Goal: Check status

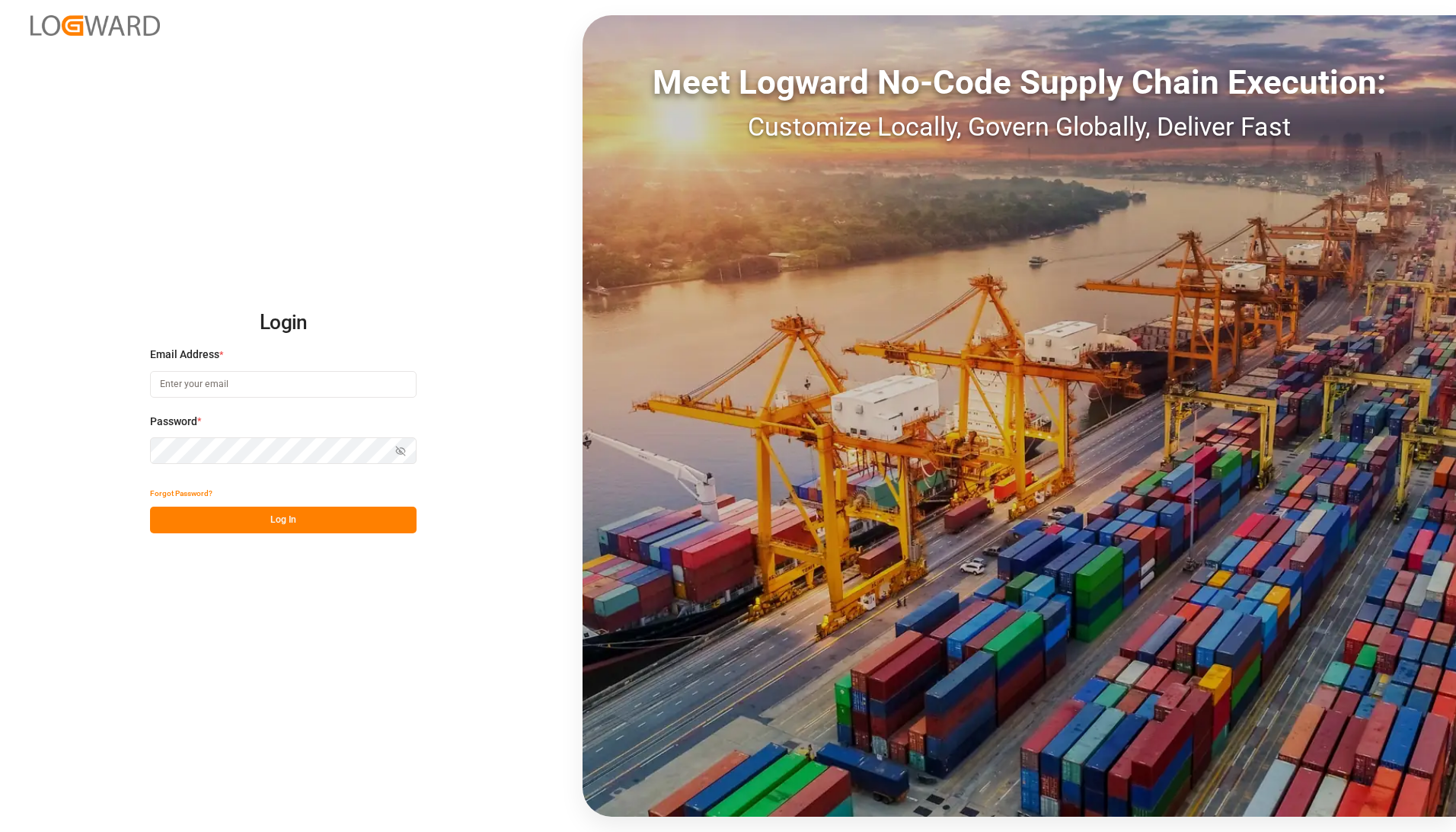
type input "[PERSON_NAME][EMAIL_ADDRESS][DOMAIN_NAME]"
click at [269, 515] on button "Log In" at bounding box center [283, 520] width 267 height 26
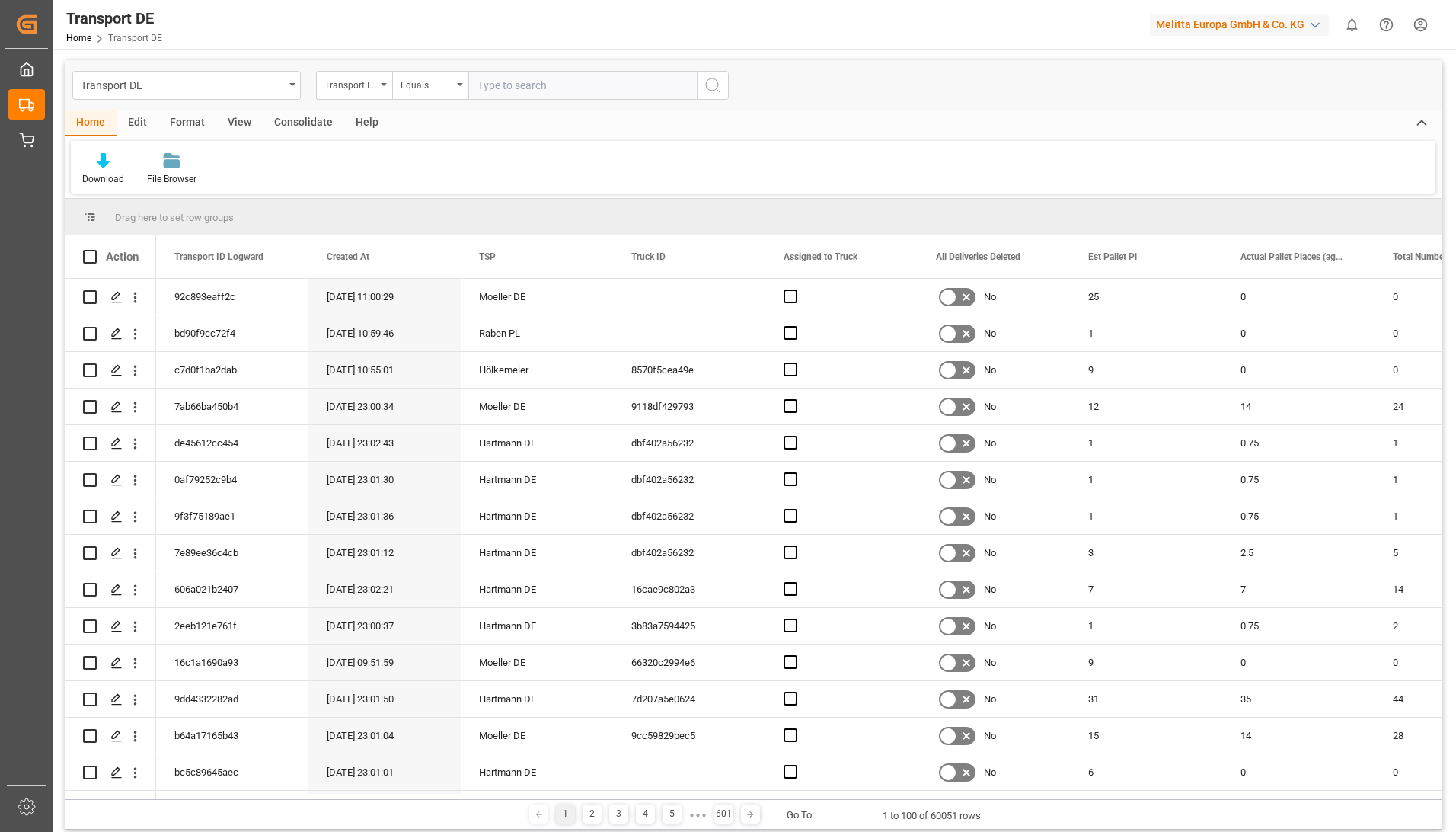
click at [549, 86] on input "text" at bounding box center [583, 86] width 229 height 29
type input "92550699"
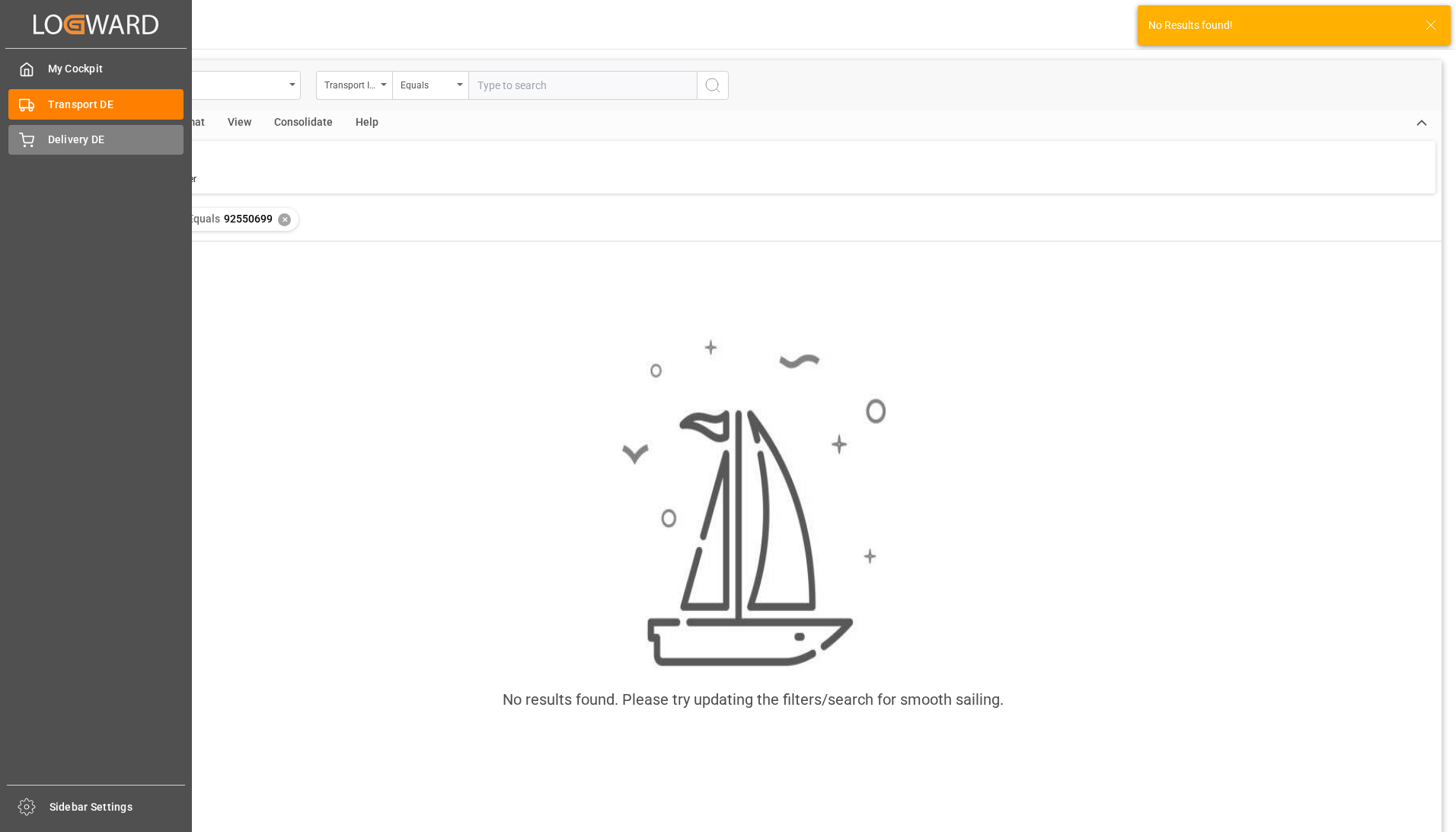
click at [43, 137] on div "Delivery DE Delivery DE" at bounding box center [96, 140] width 175 height 29
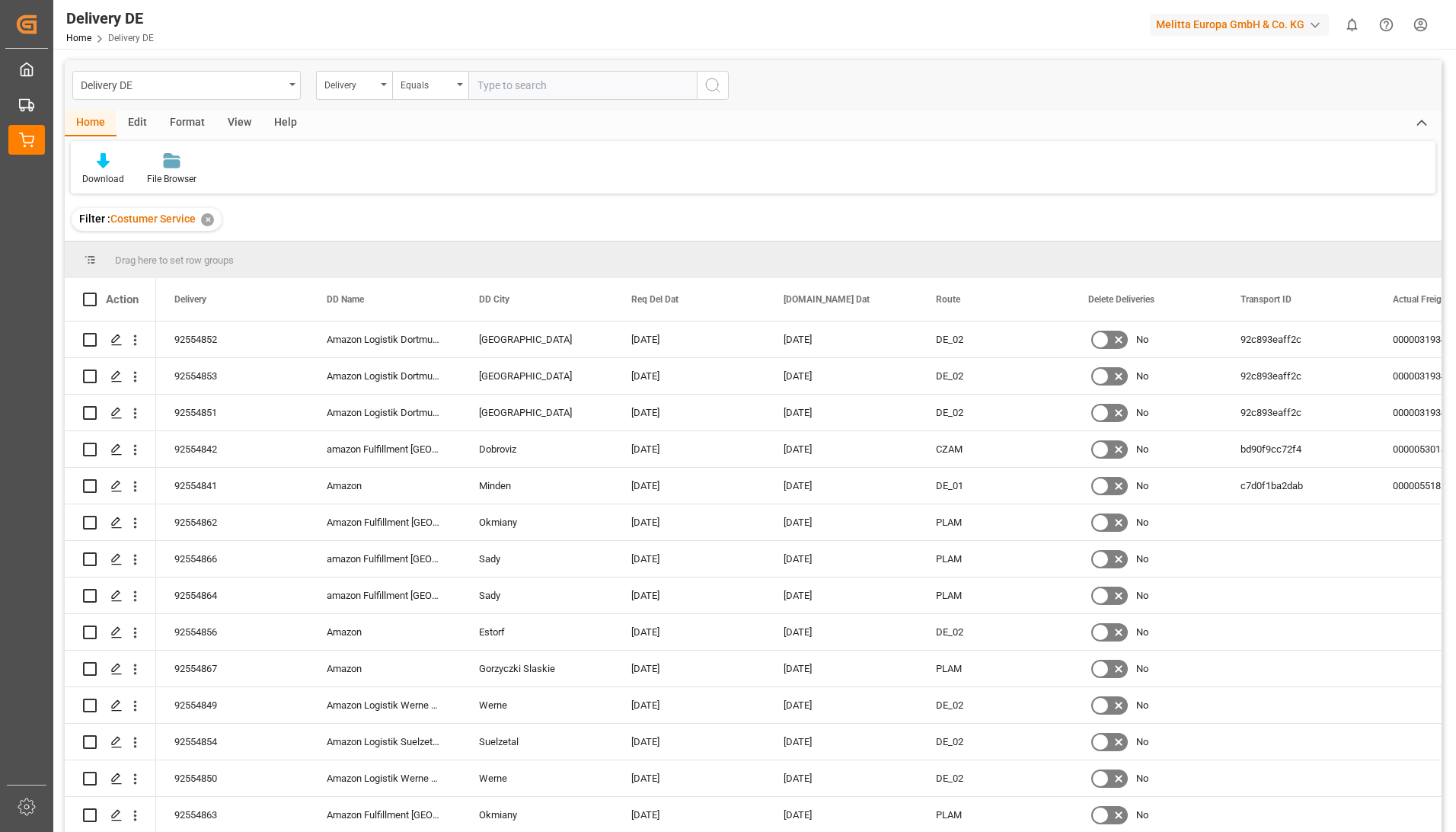
click at [527, 80] on input "text" at bounding box center [583, 86] width 229 height 29
paste input "92550699"
type input "92550699"
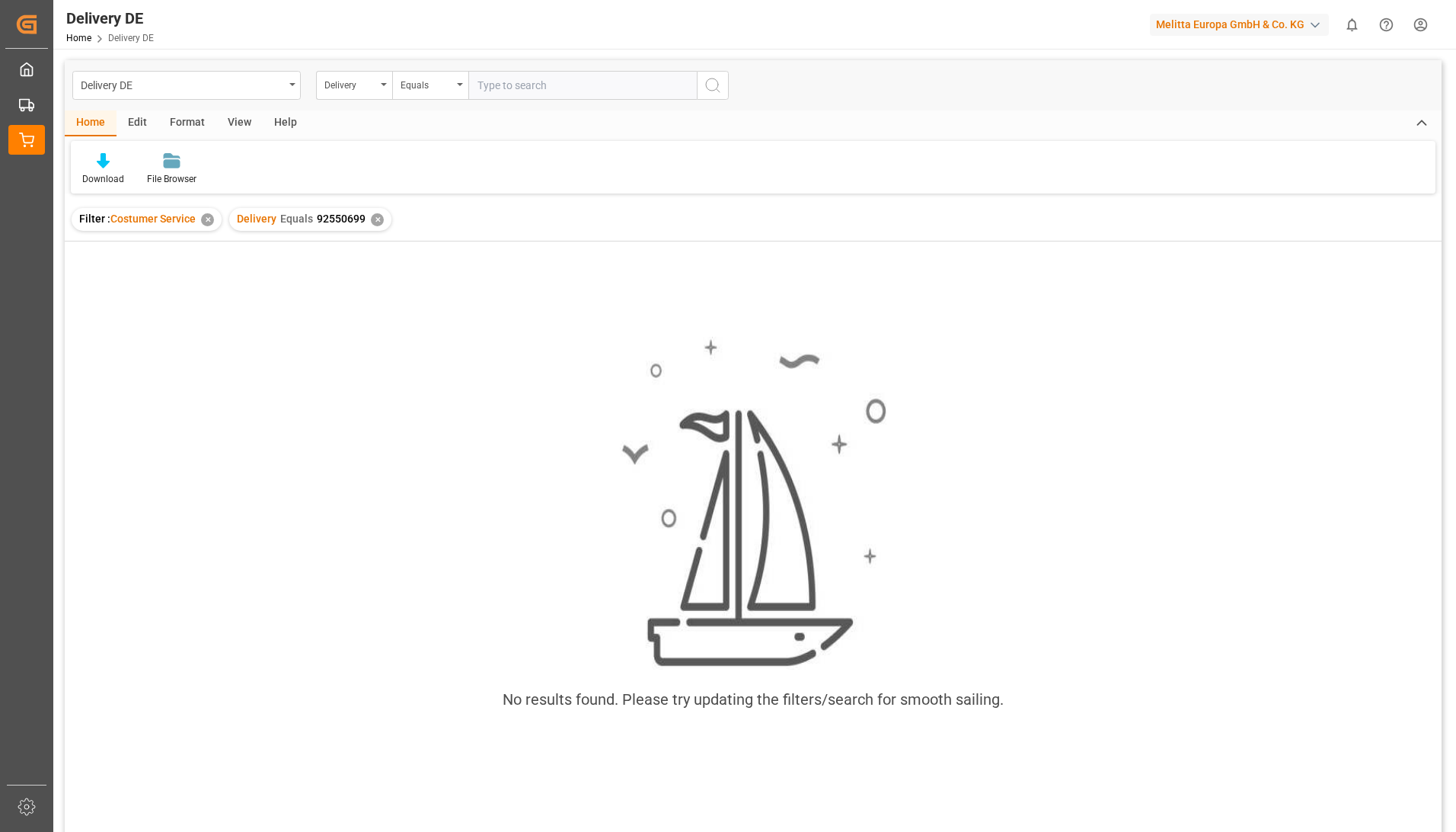
click at [212, 224] on div "✕" at bounding box center [207, 219] width 13 height 13
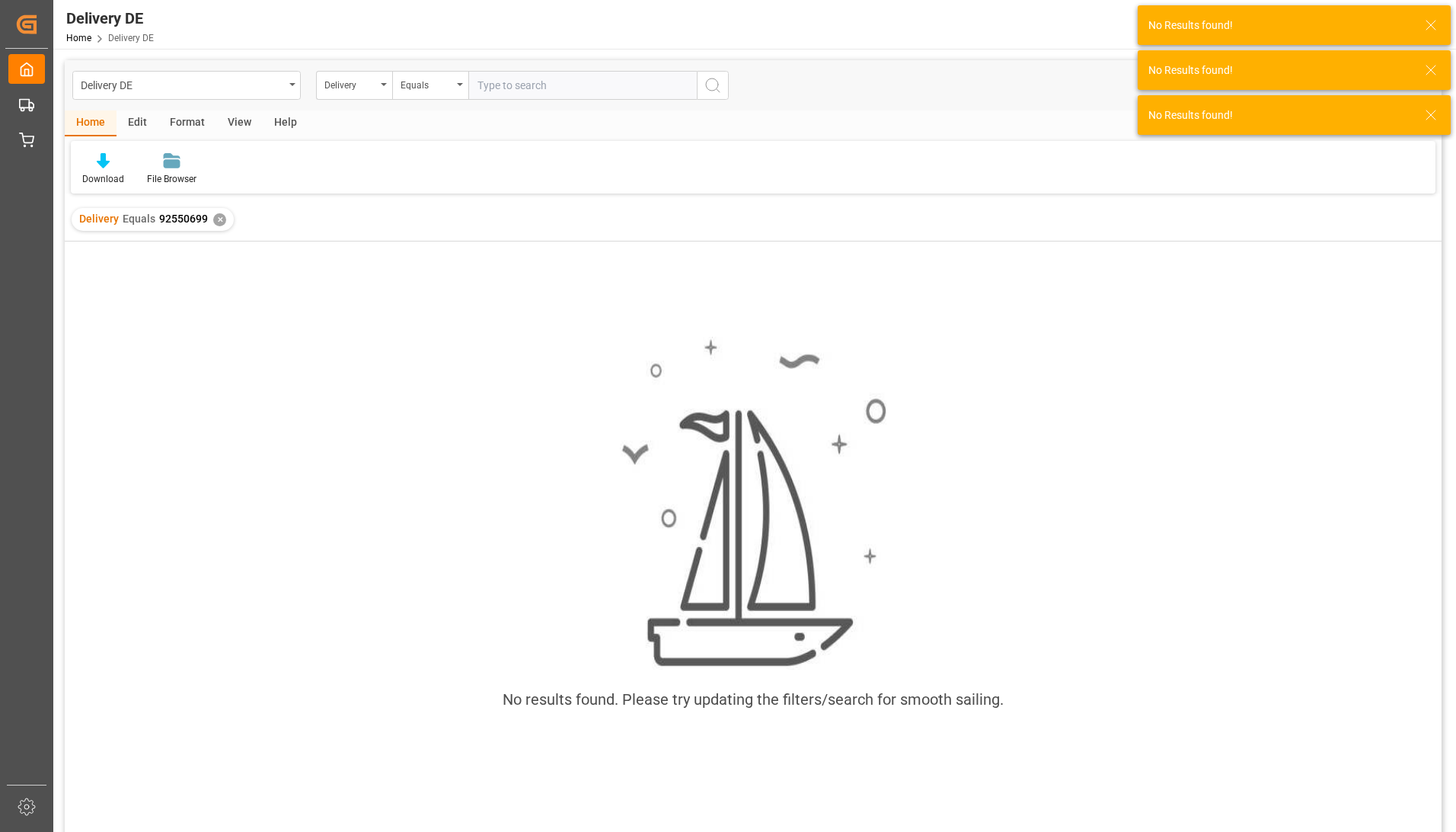
click at [220, 221] on div "✕" at bounding box center [219, 219] width 13 height 13
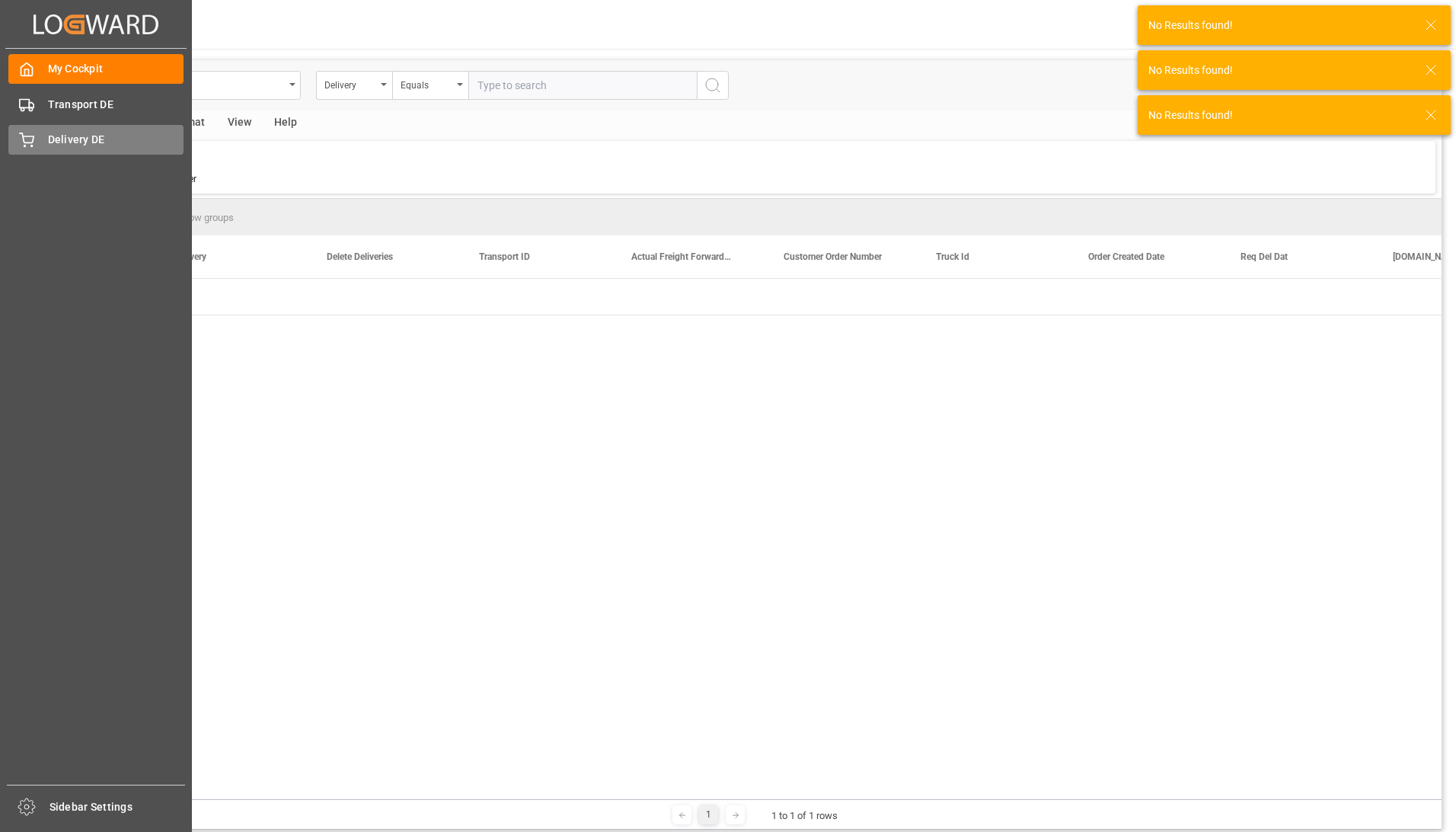
click at [25, 142] on icon at bounding box center [27, 141] width 16 height 16
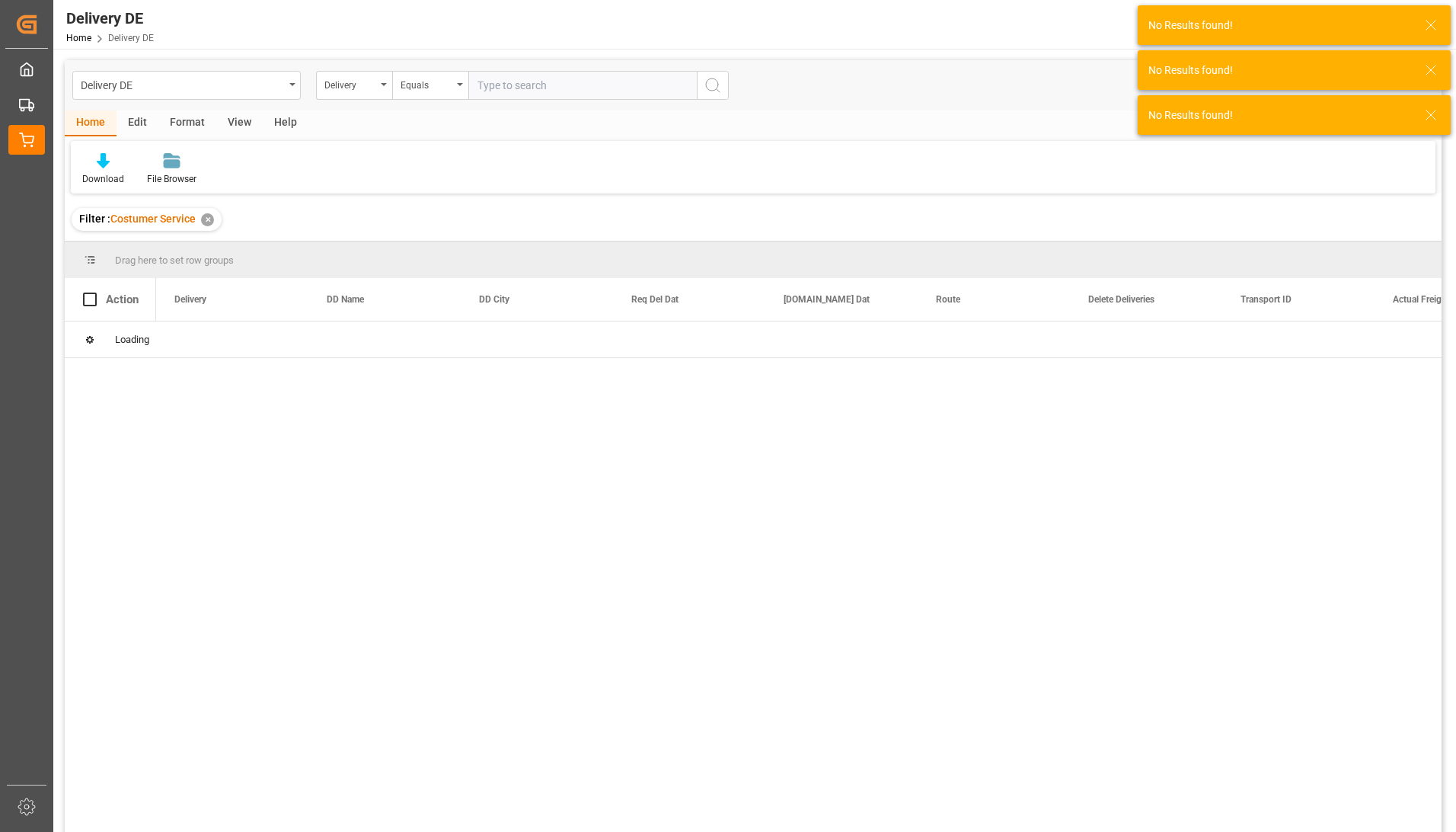
click at [564, 87] on input "text" at bounding box center [583, 86] width 229 height 29
paste input "92550699"
type input "92550699"
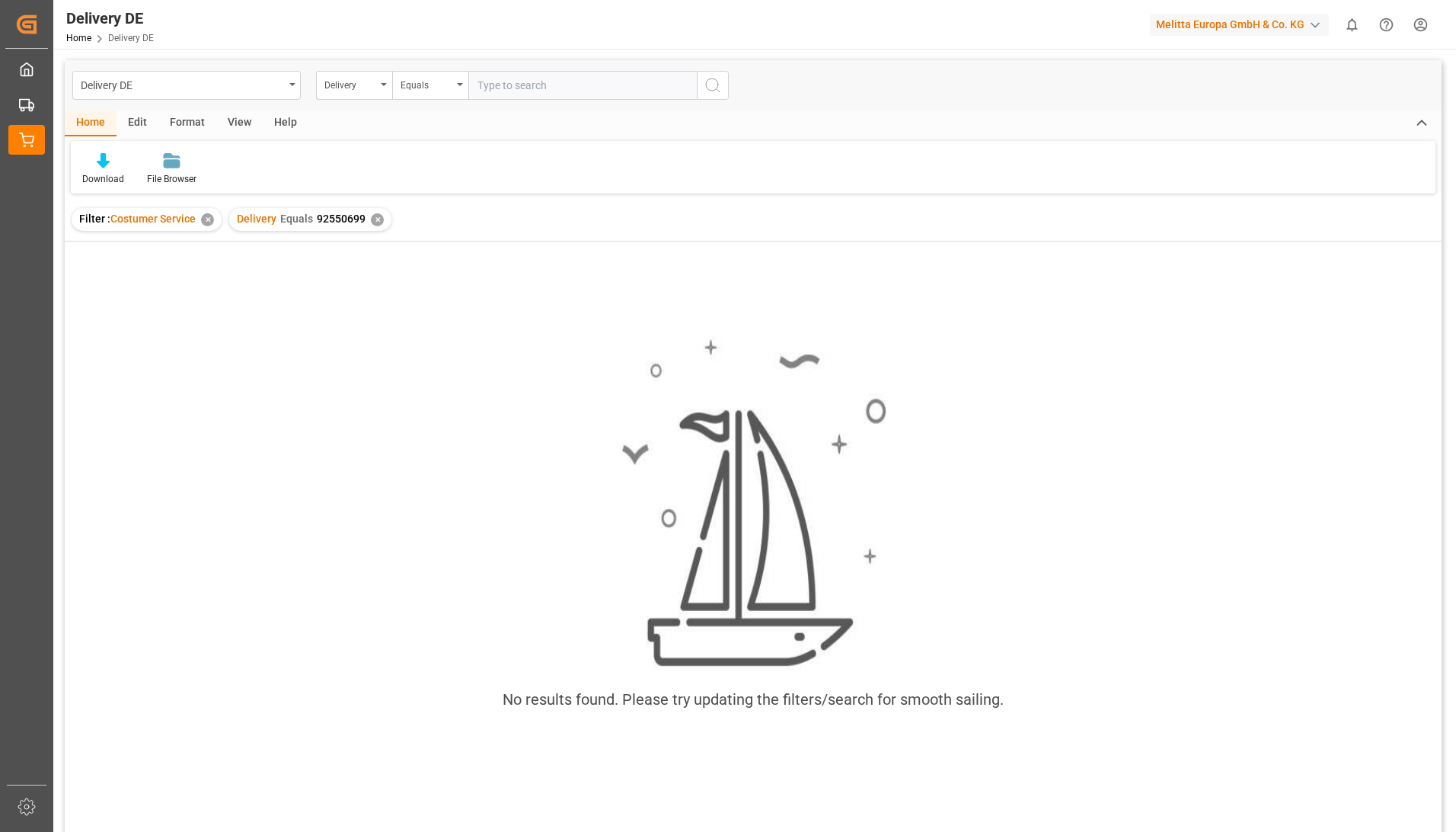
click at [371, 224] on div "✕" at bounding box center [377, 219] width 13 height 13
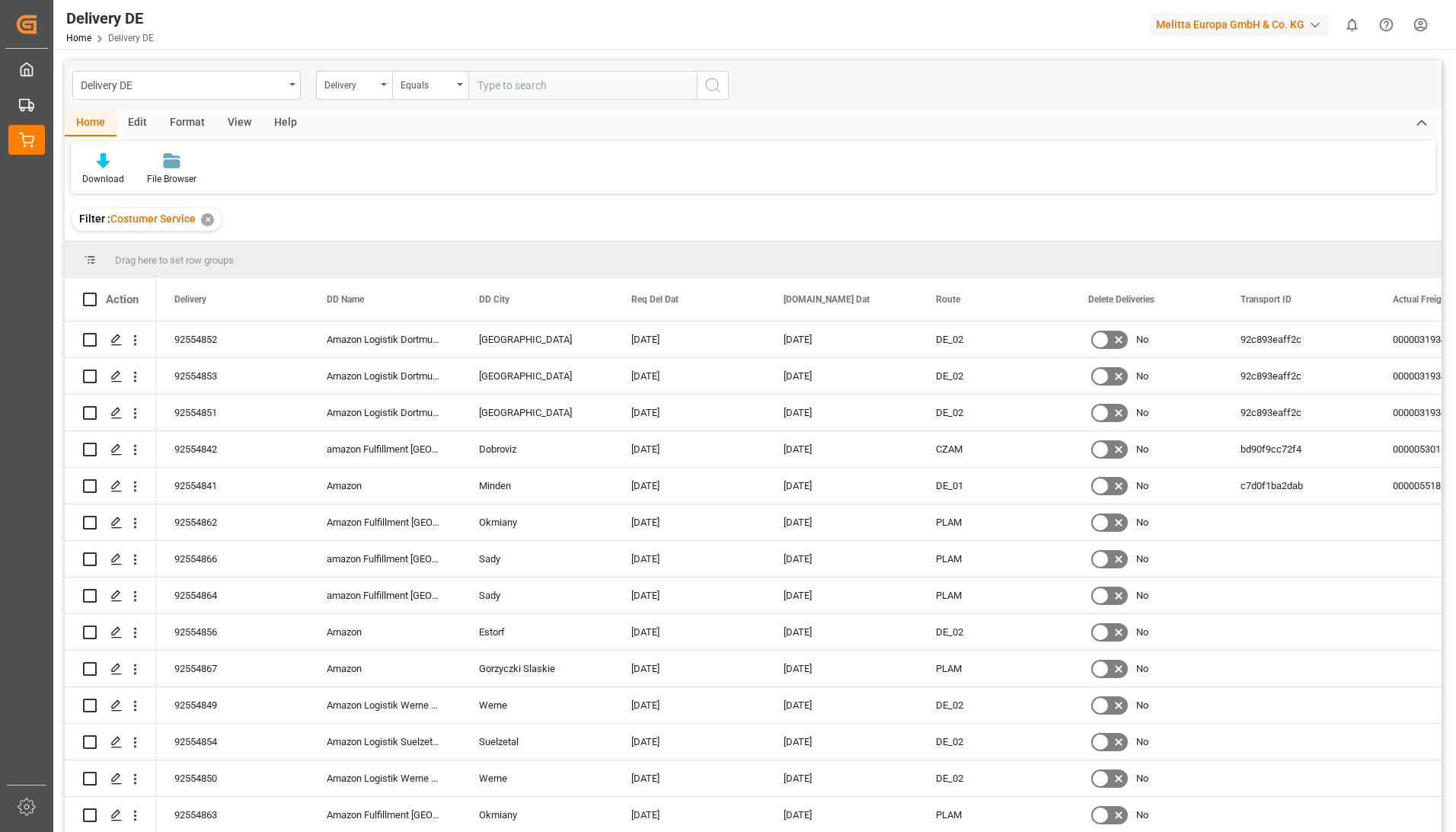
click at [535, 81] on input "text" at bounding box center [583, 86] width 229 height 29
paste input "92550699"
type input "92550699"
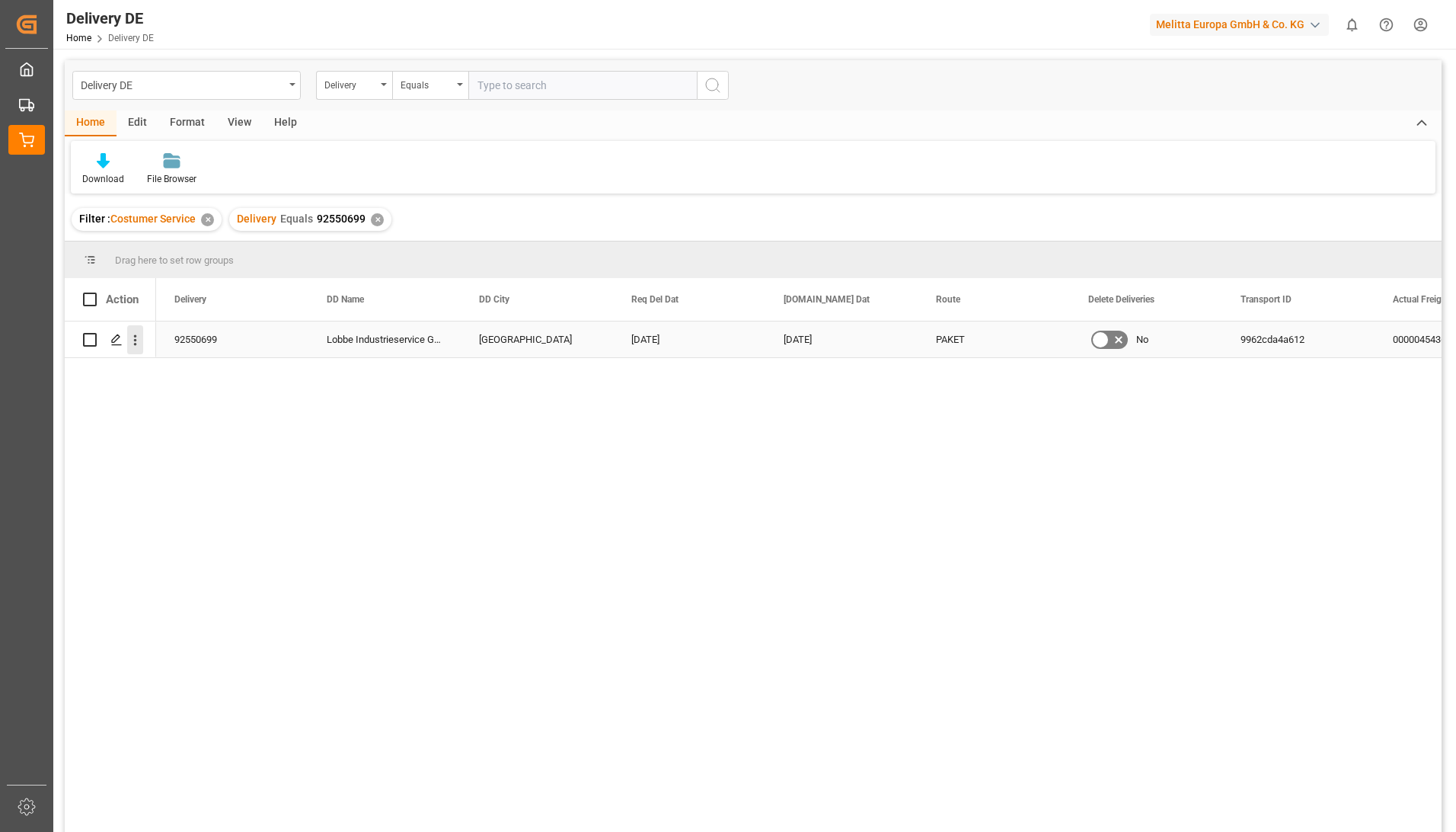
click at [130, 336] on icon "open menu" at bounding box center [135, 340] width 16 height 16
click at [183, 367] on span "Open in new tab" at bounding box center [235, 372] width 139 height 16
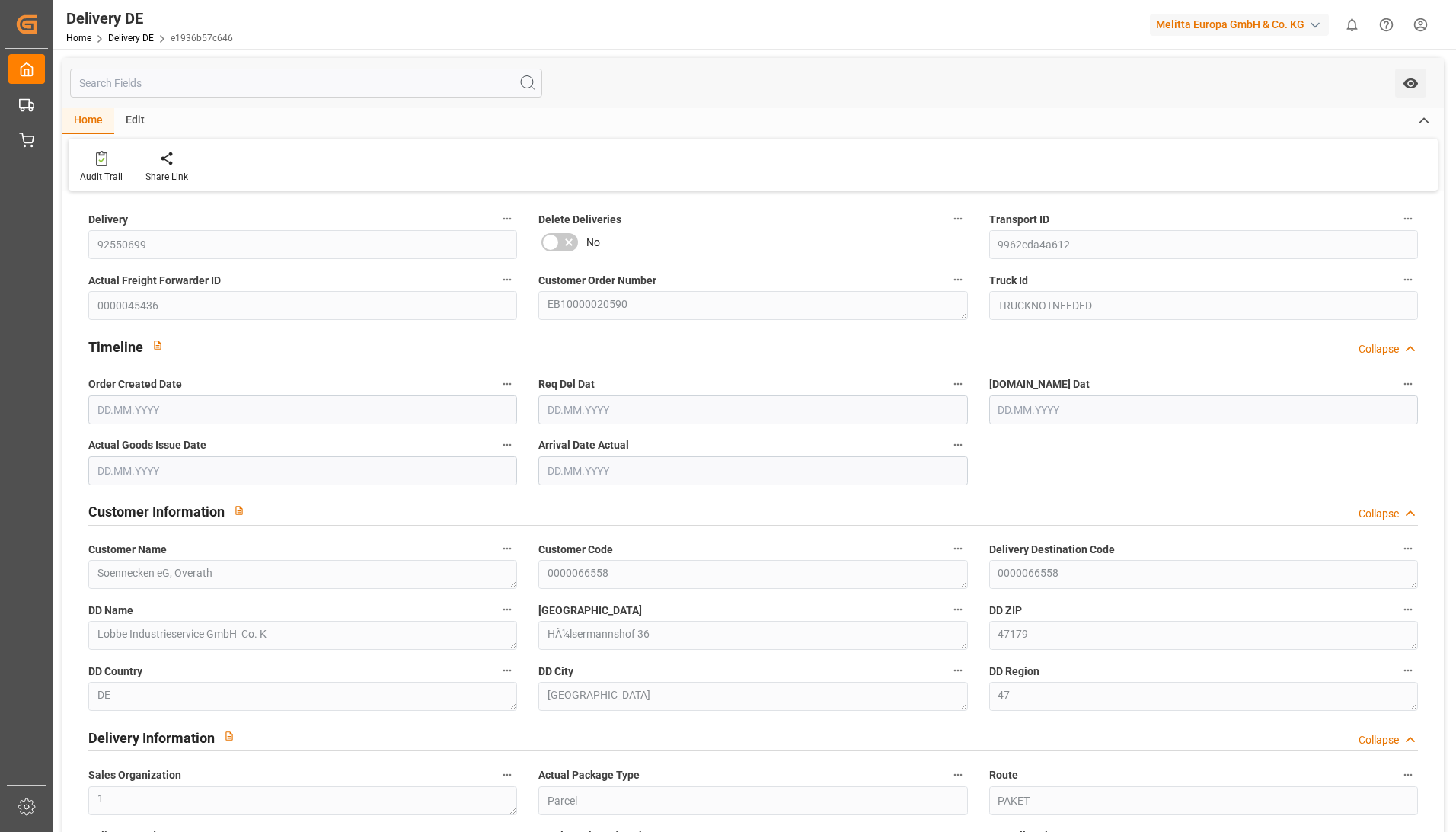
type input "1"
type input "0"
type input "20.08.2025"
type input "[DATE]"
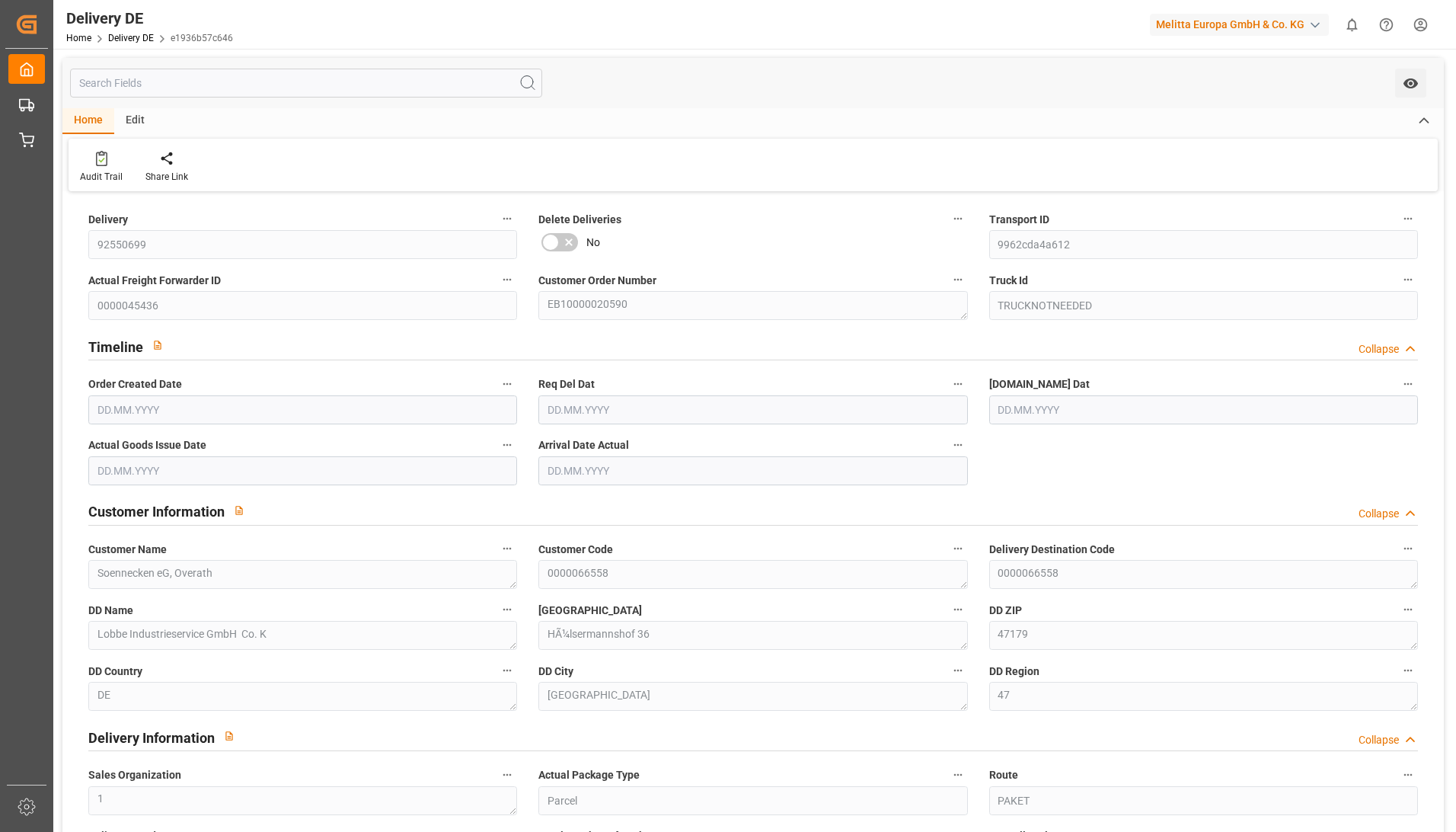
type input "21.08.2025"
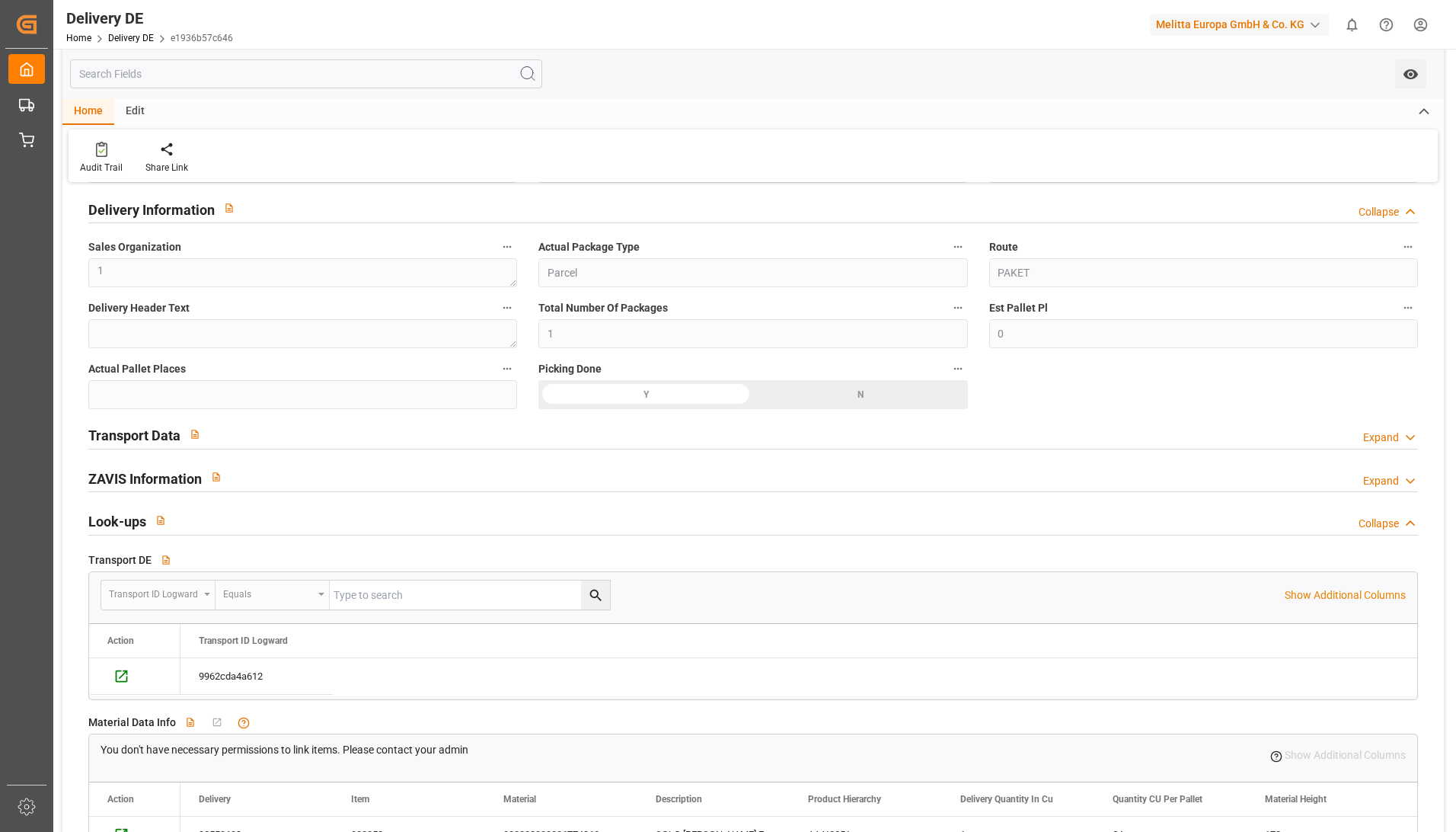
scroll to position [609, 0]
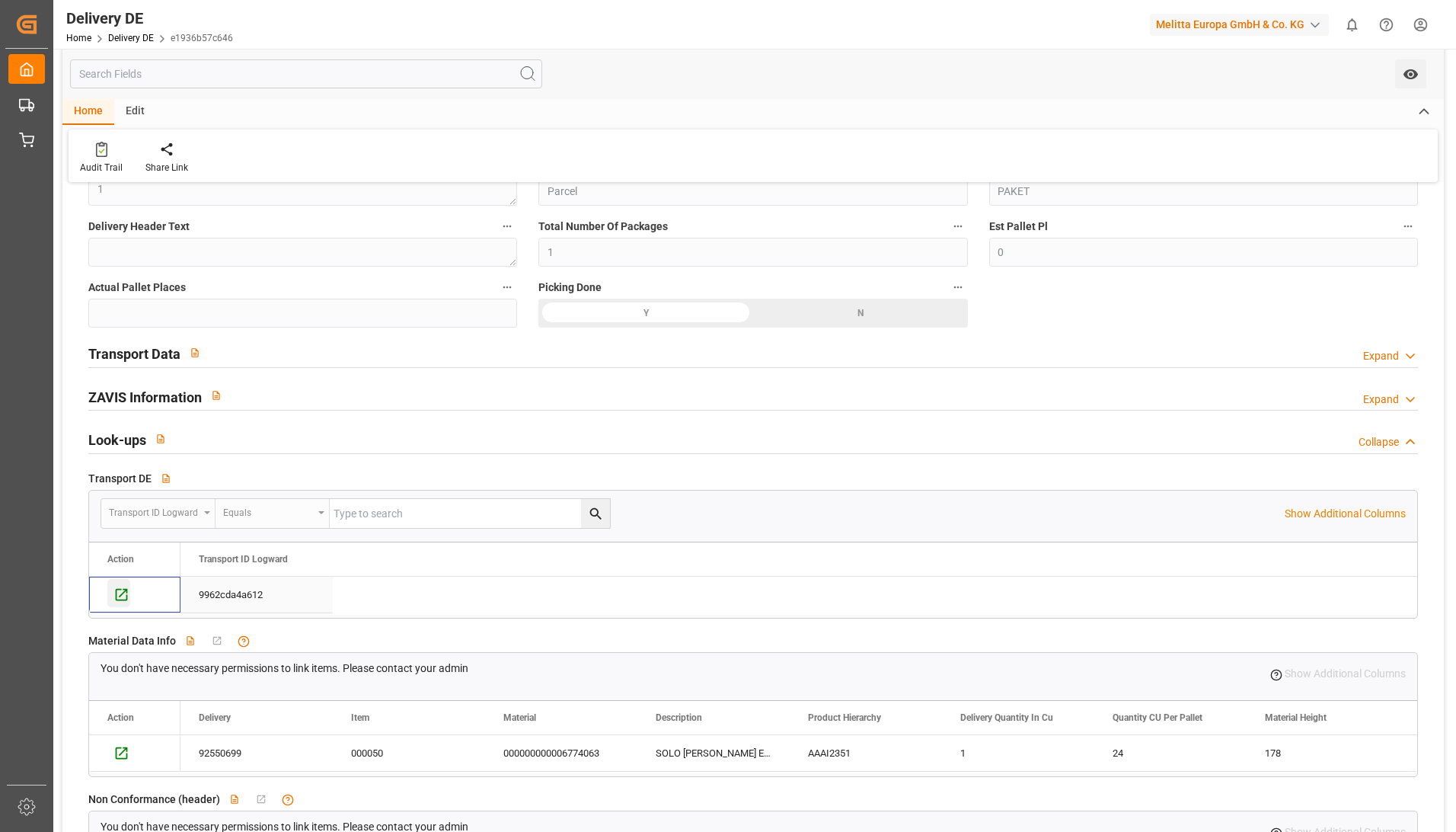
click at [124, 598] on icon "Press SPACE to select this row." at bounding box center [121, 595] width 16 height 16
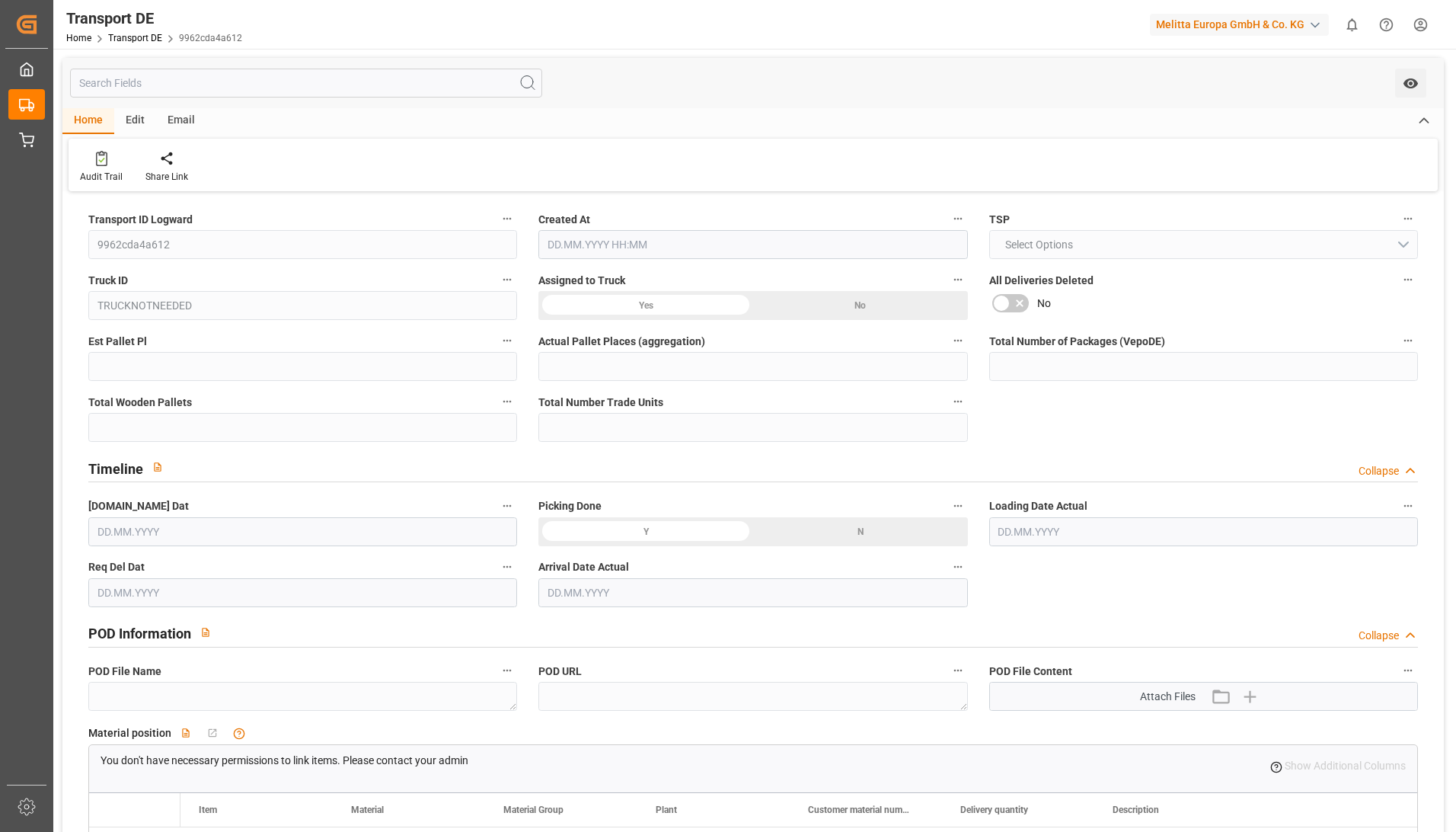
type input "0"
type input "1"
type input "0"
type input "1"
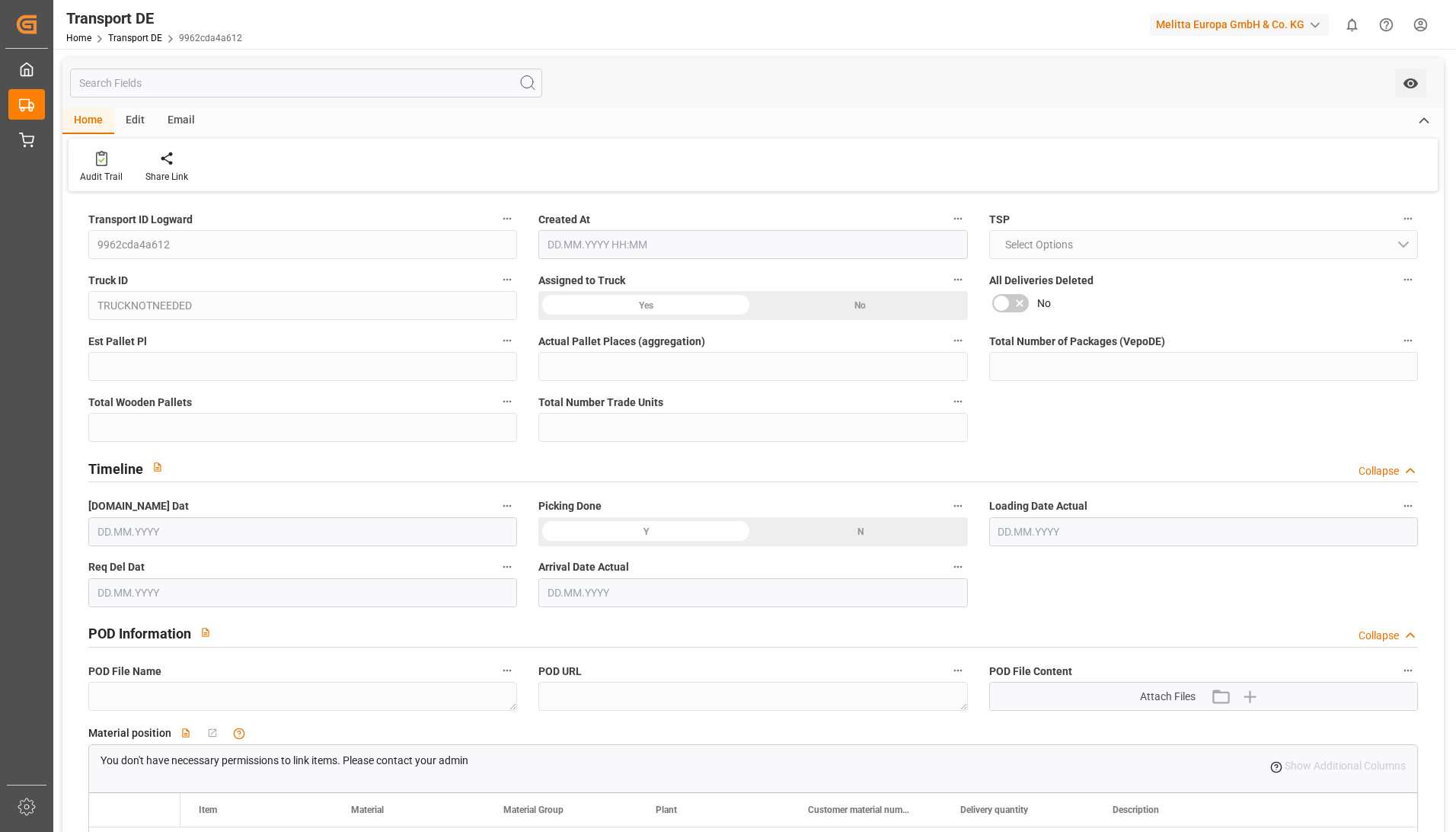
type input "5.55"
type input "2.92"
type input "20.08.2025 21:04"
type input "[DATE]"
type input "21.08.2025"
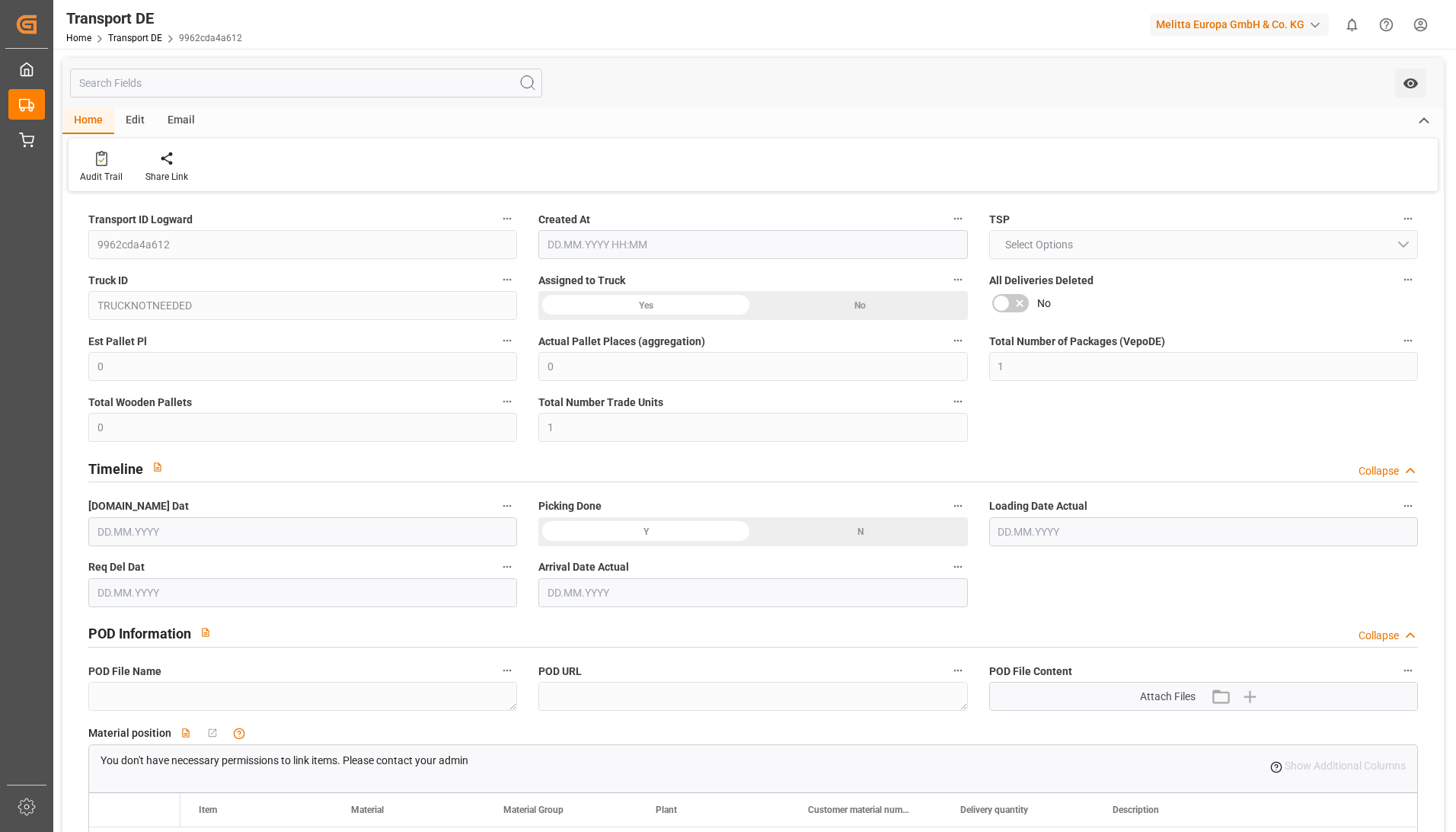
type input "[DATE]"
